Goal: Navigation & Orientation: Find specific page/section

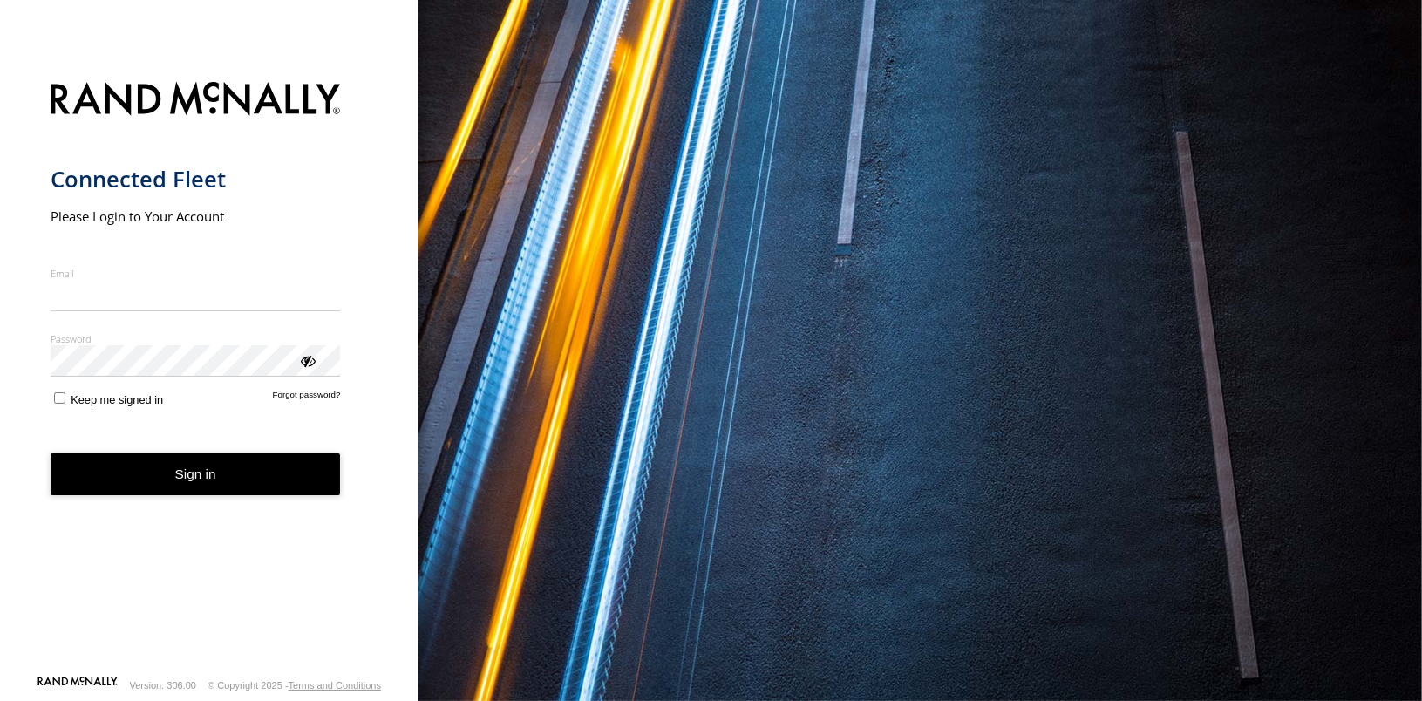
click at [112, 299] on input "Email" at bounding box center [196, 295] width 290 height 31
type input "**********"
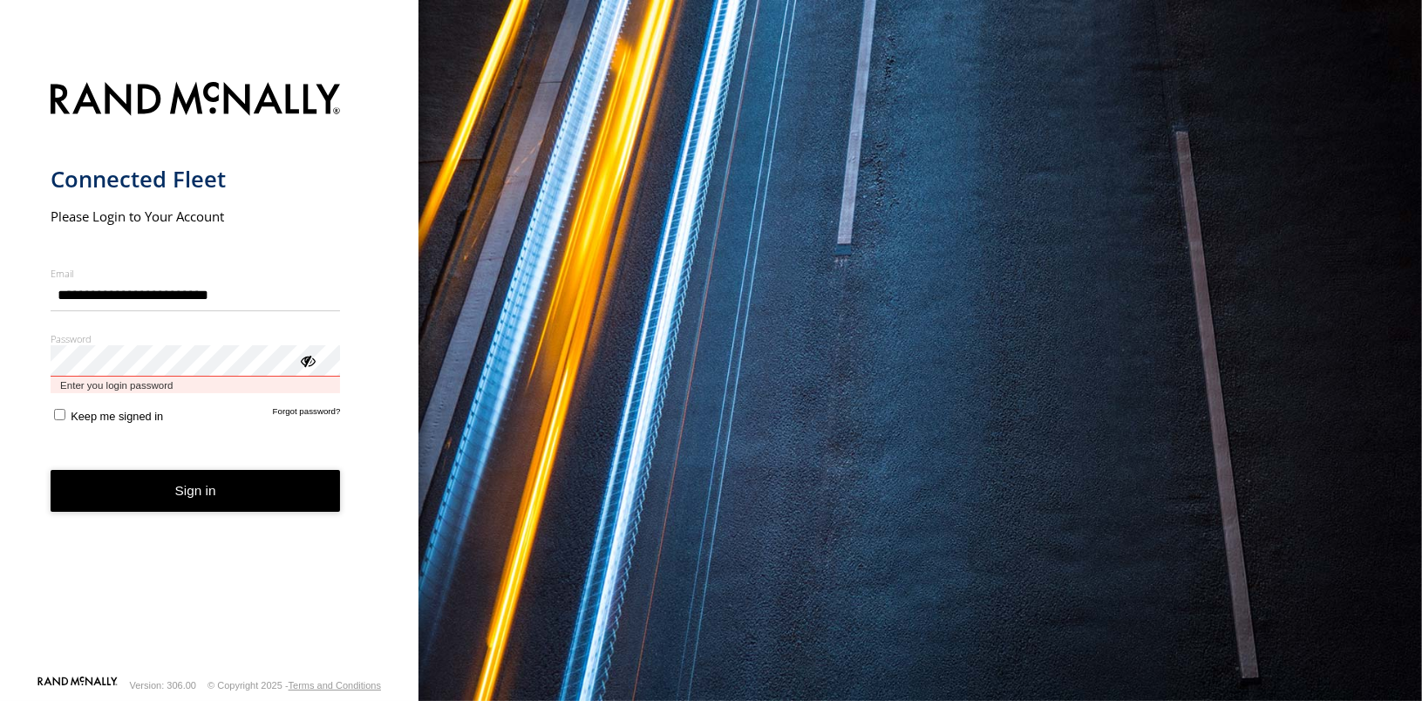
click at [51, 470] on button "Sign in" at bounding box center [196, 491] width 290 height 43
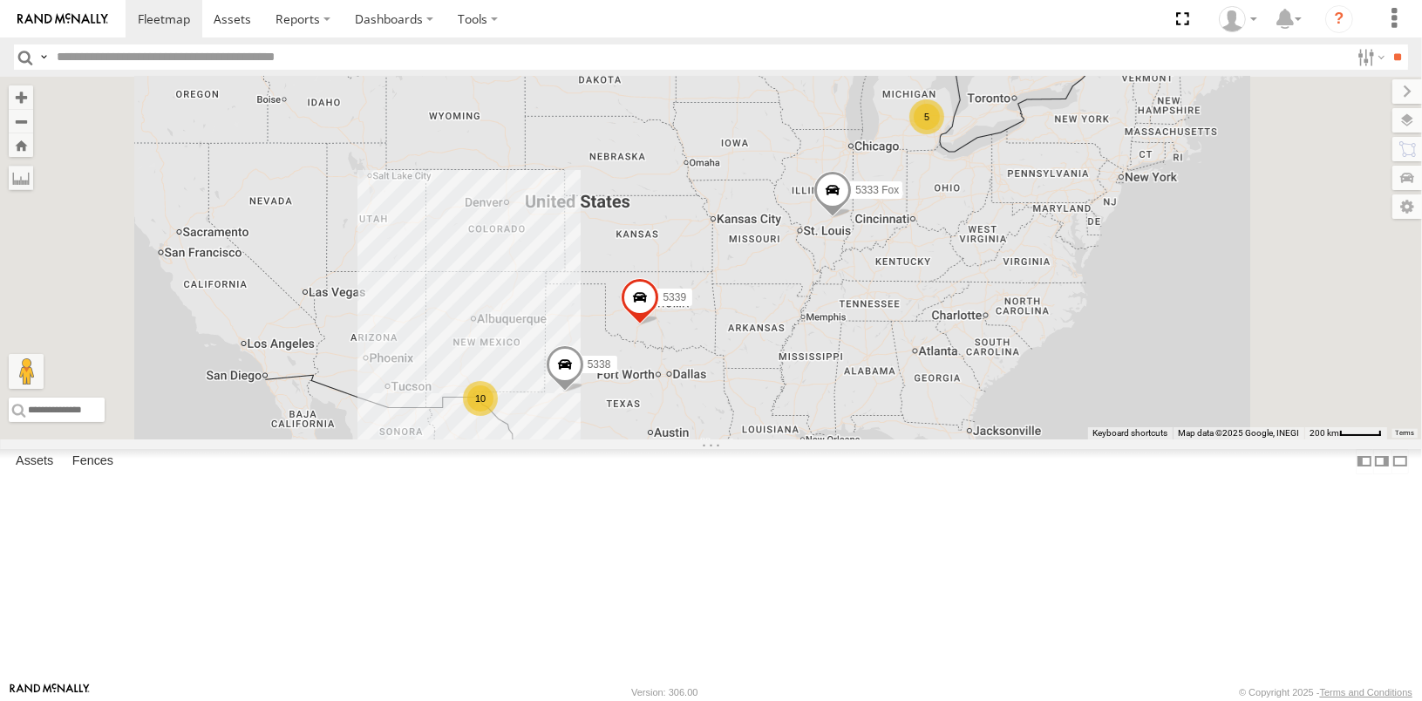
drag, startPoint x: 588, startPoint y: 0, endPoint x: 936, endPoint y: 11, distance: 347.9
click at [936, 11] on section at bounding box center [772, 18] width 1292 height 37
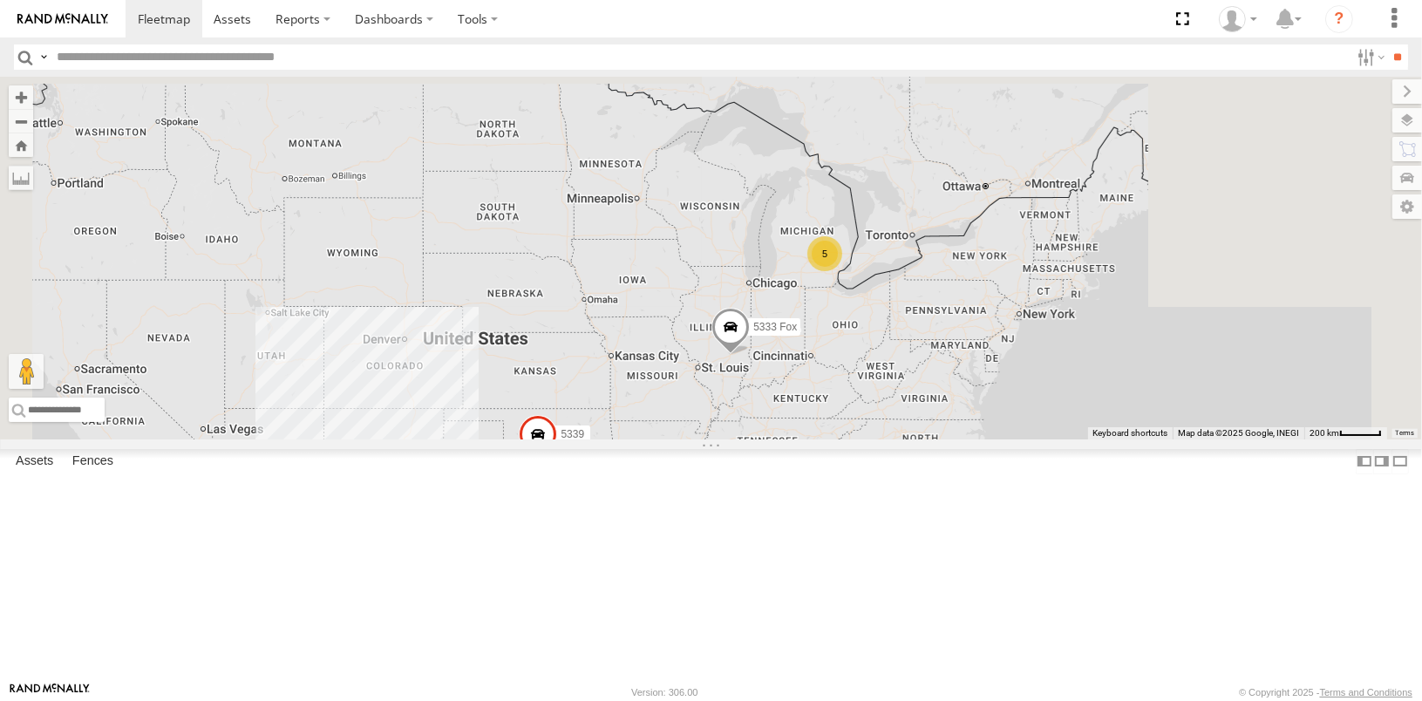
drag, startPoint x: 1054, startPoint y: 453, endPoint x: 1041, endPoint y: 465, distance: 17.9
click at [1041, 439] on div "5339 5 10 5338 5333 Fox" at bounding box center [711, 258] width 1422 height 363
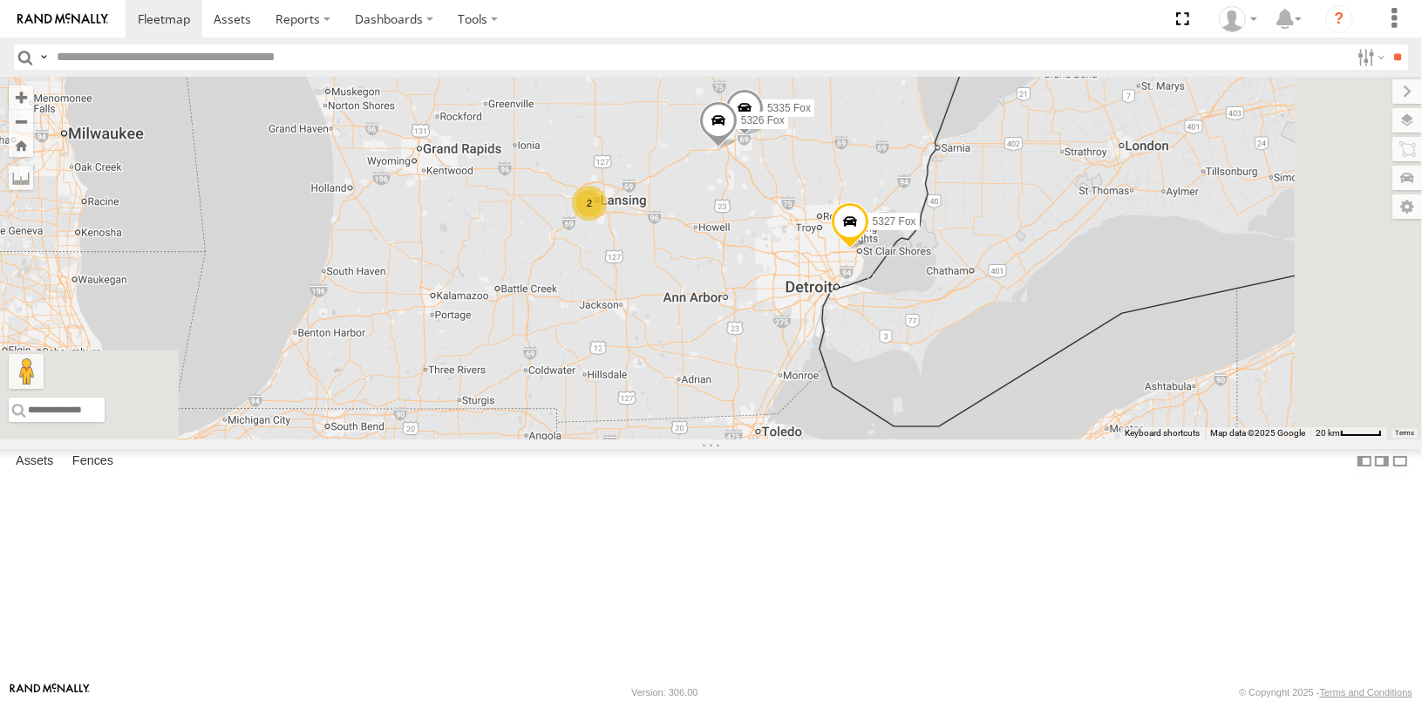
drag, startPoint x: 1046, startPoint y: 372, endPoint x: 1013, endPoint y: 206, distance: 169.7
click at [1013, 206] on div "5339 5338 5333 Fox 5327 Fox 5326 Fox 5335 Fox 2" at bounding box center [711, 258] width 1422 height 363
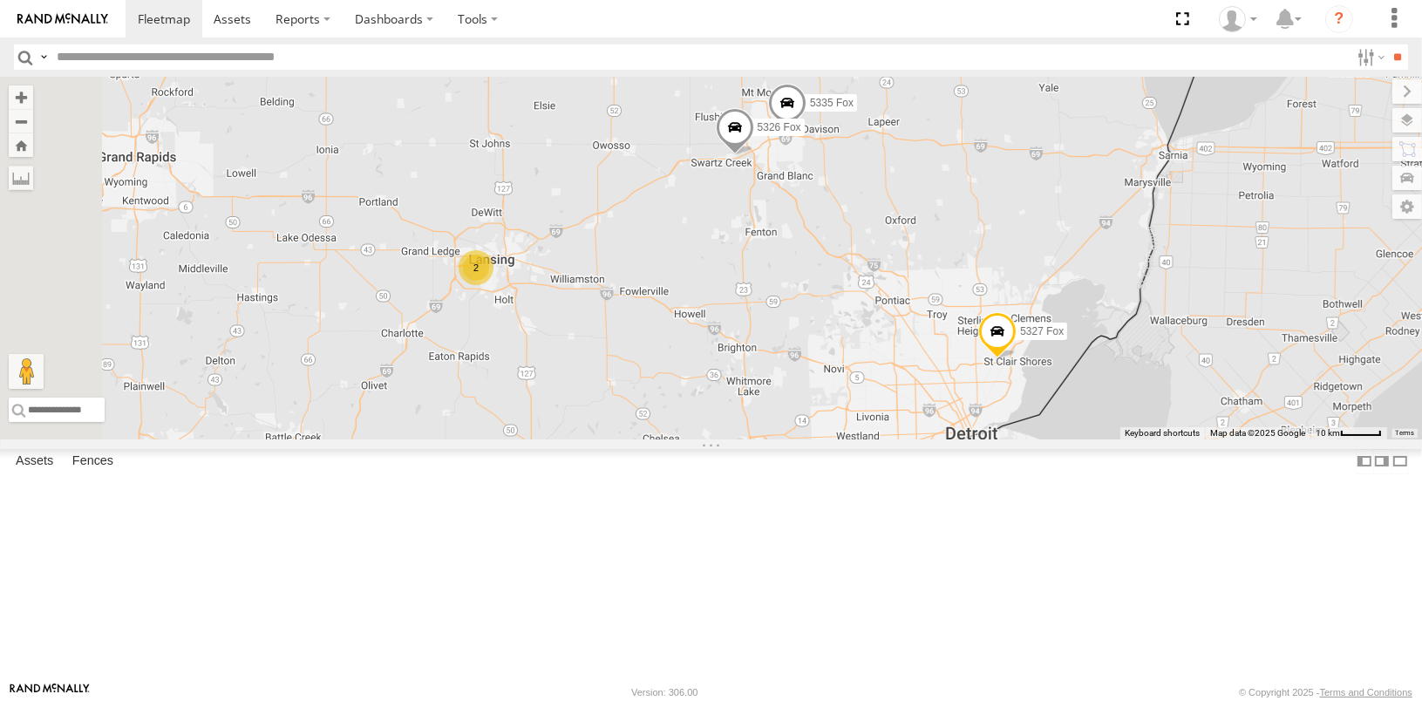
drag, startPoint x: 791, startPoint y: 258, endPoint x: 973, endPoint y: 392, distance: 225.6
click at [973, 392] on div "5339 5338 5333 Fox 5327 Fox 5326 Fox 5335 Fox 2" at bounding box center [711, 258] width 1422 height 363
